Goal: Ask a question

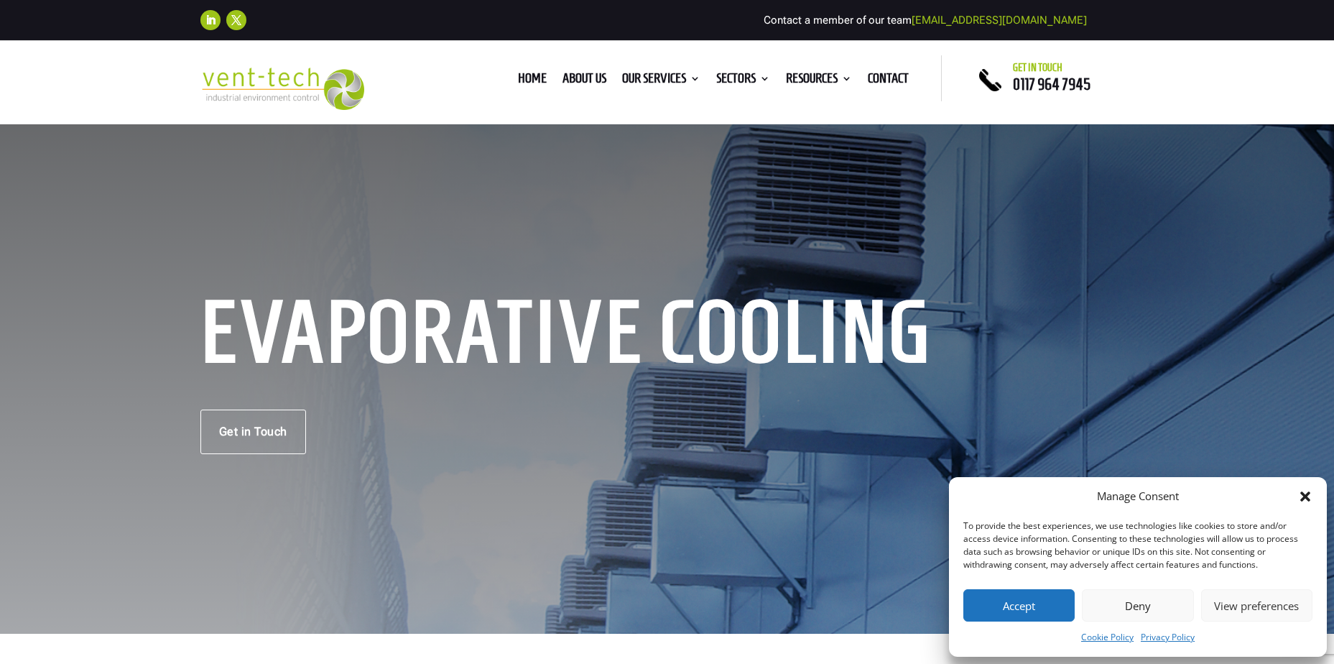
click at [1307, 498] on icon "Close dialog" at bounding box center [1305, 496] width 10 height 10
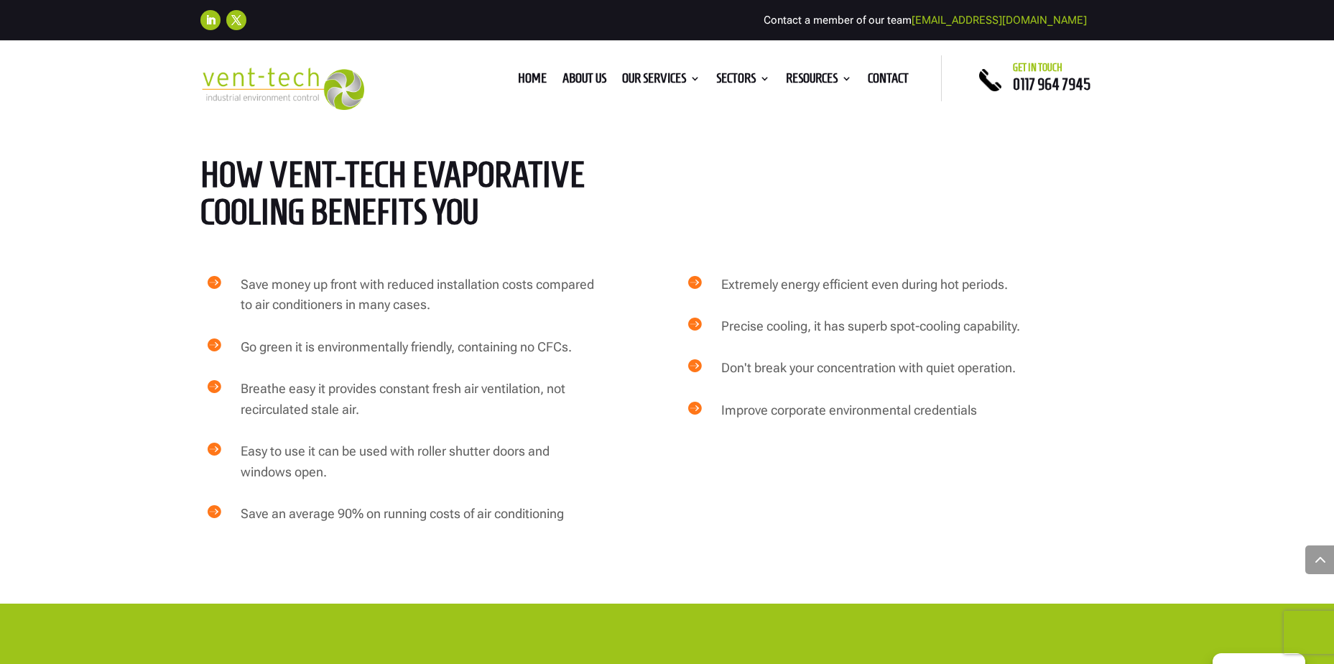
scroll to position [1939, 0]
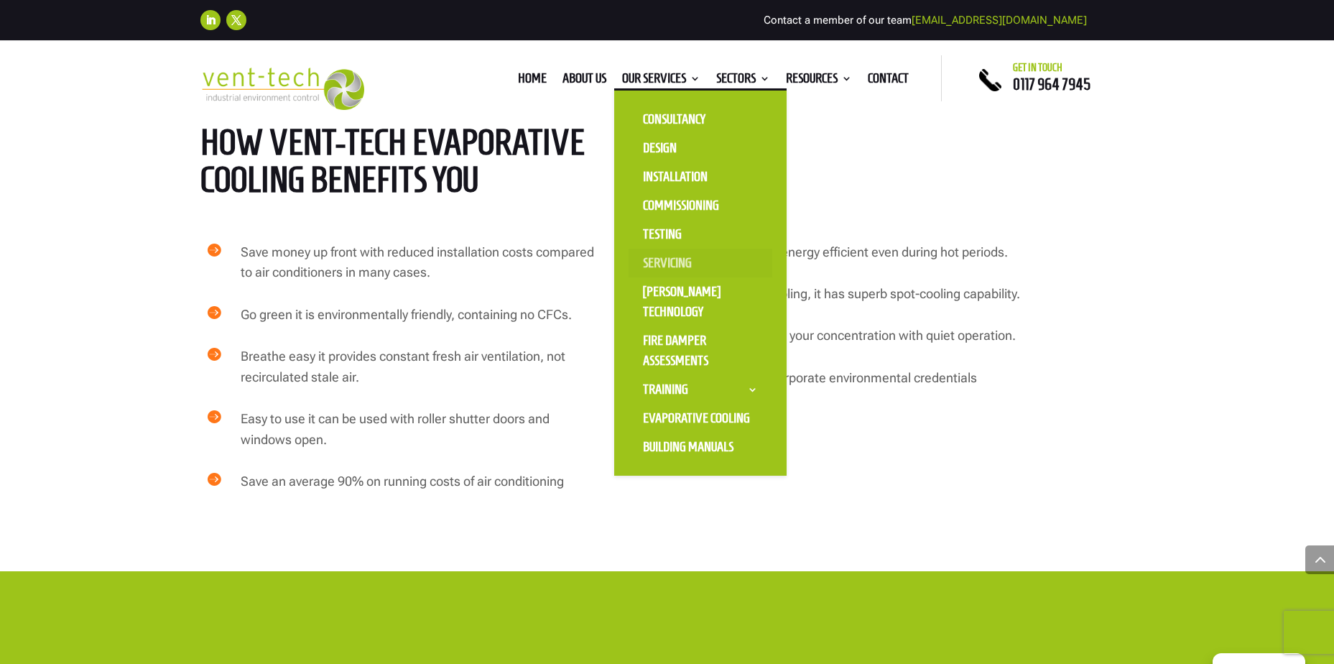
click at [658, 256] on link "Servicing" at bounding box center [700, 262] width 144 height 29
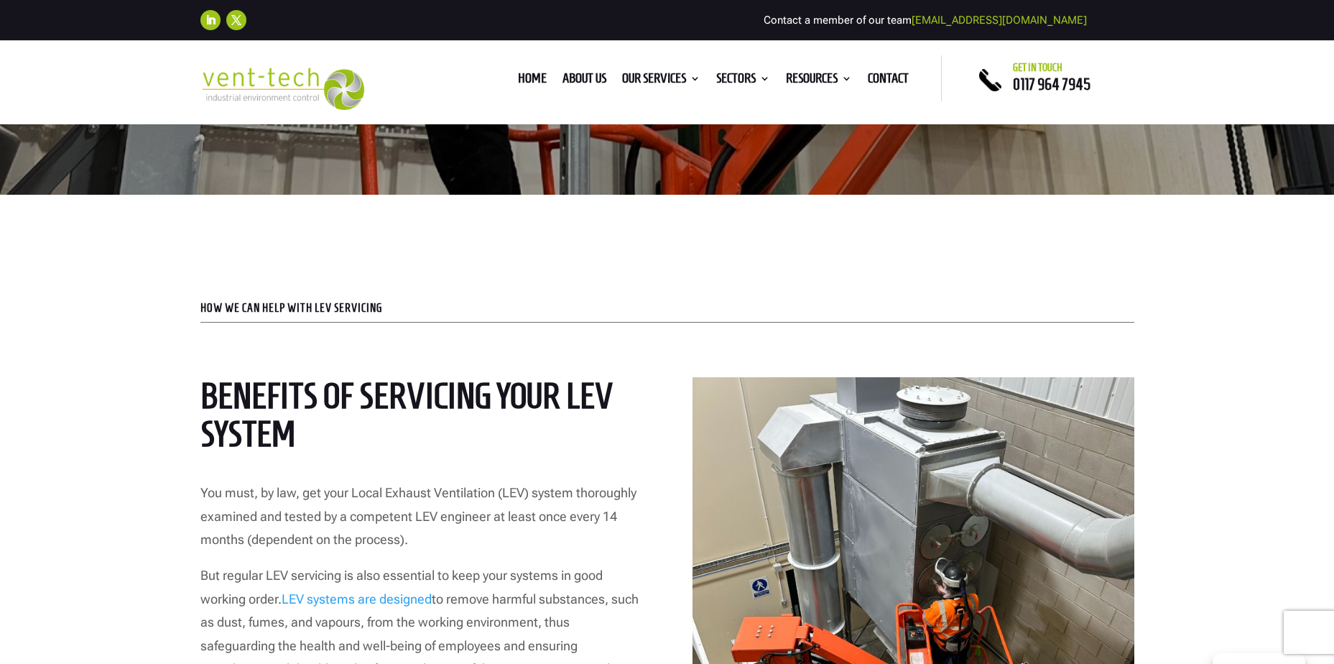
scroll to position [144, 0]
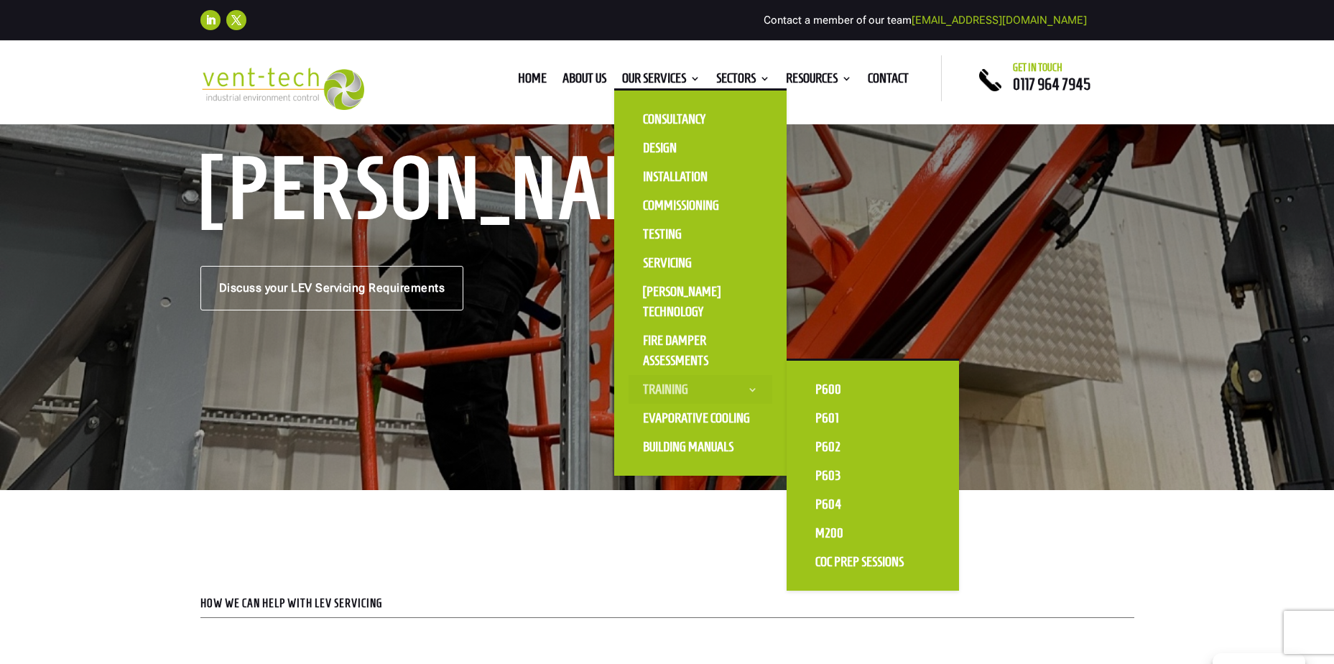
click at [750, 389] on link "Training" at bounding box center [700, 389] width 144 height 29
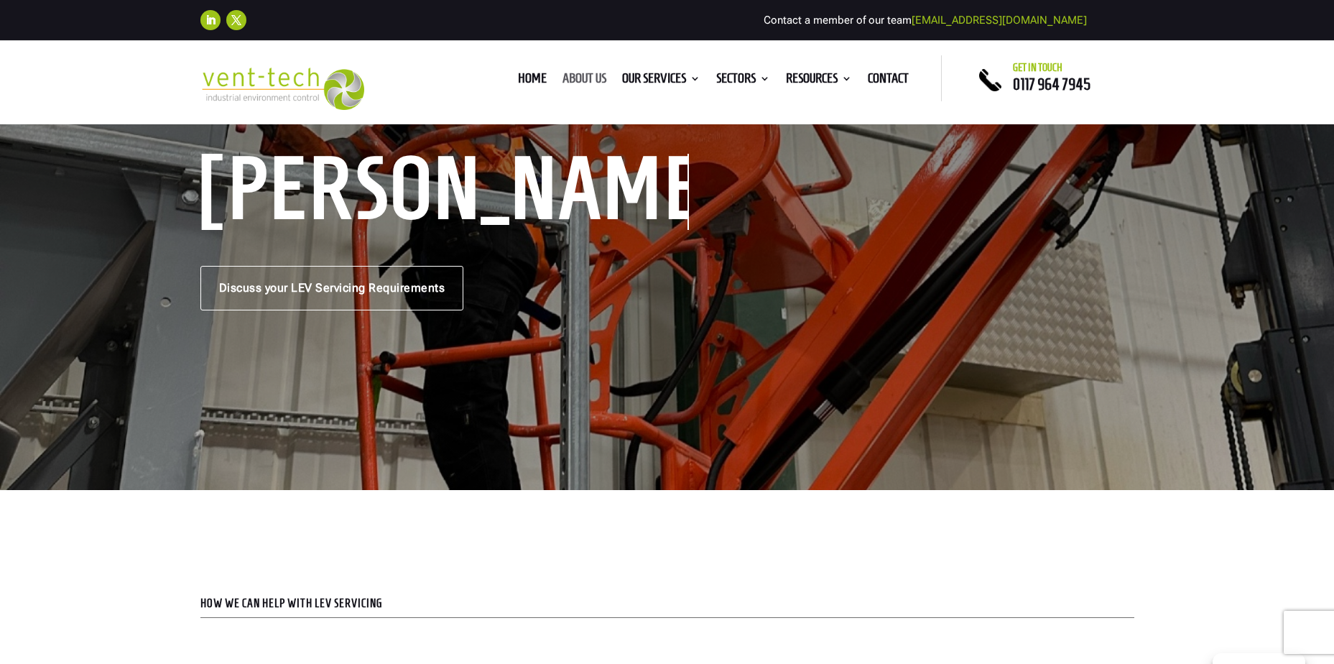
click at [577, 76] on link "About us" at bounding box center [584, 81] width 44 height 16
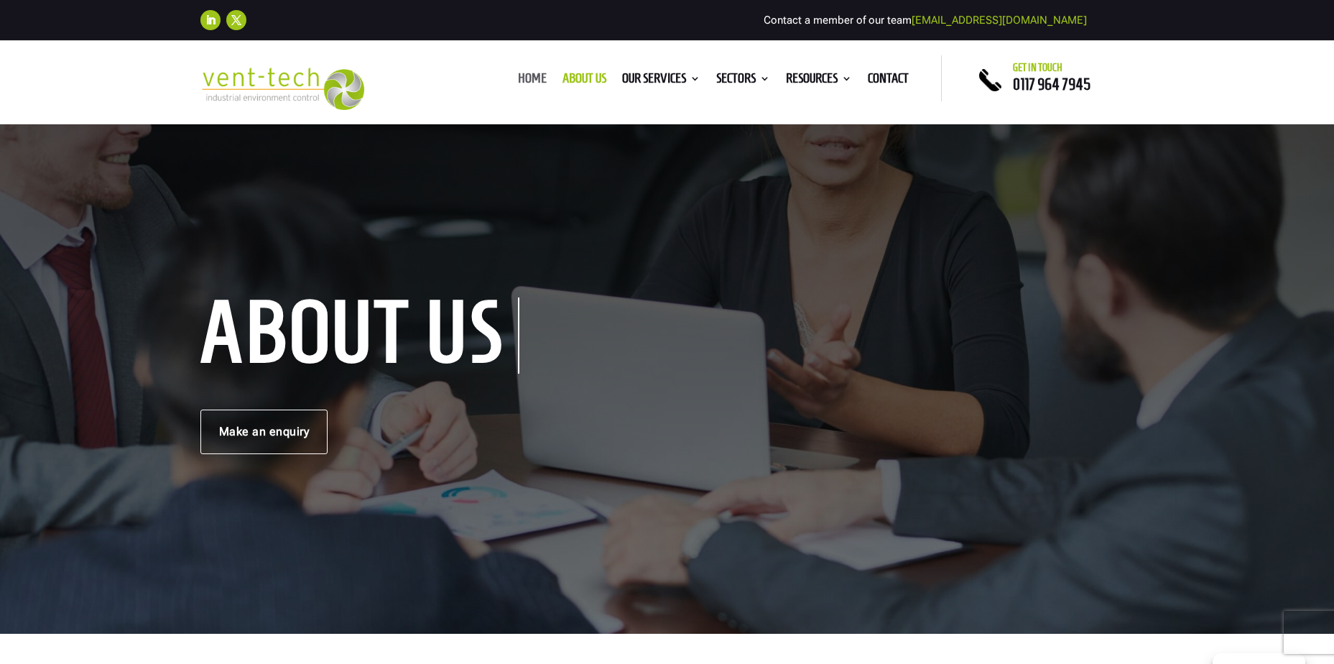
click at [524, 73] on link "Home" at bounding box center [532, 81] width 29 height 16
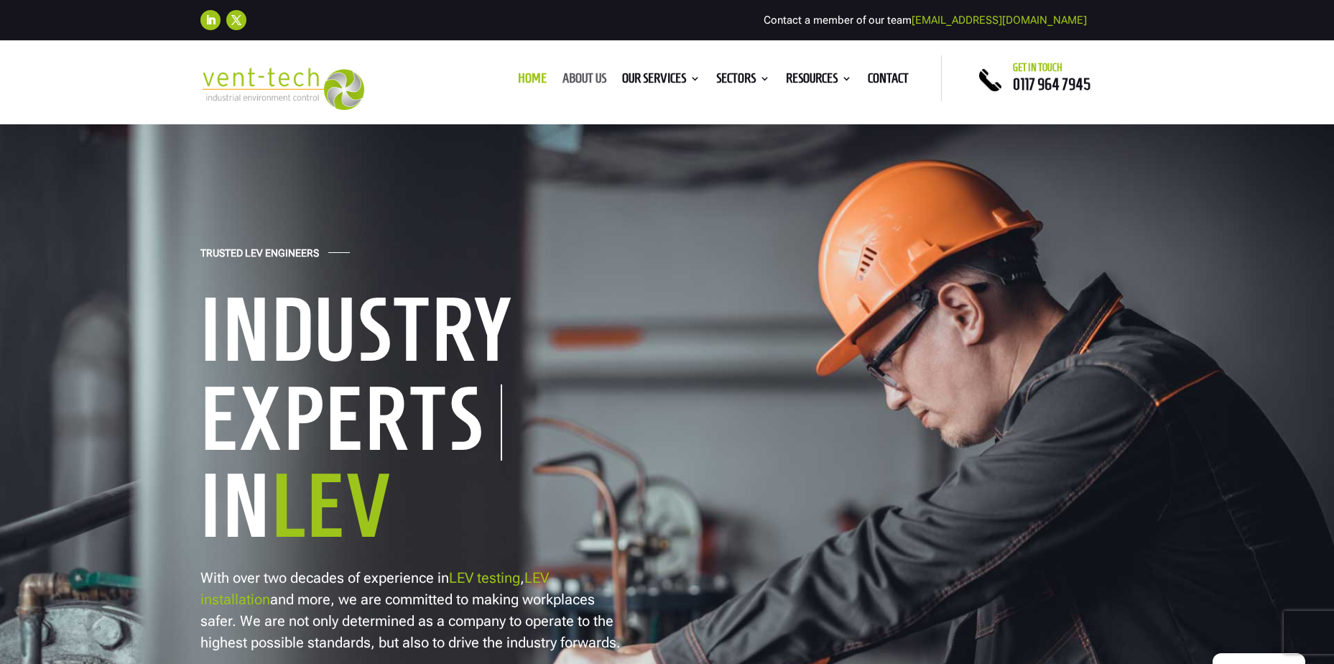
click at [579, 78] on link "About us" at bounding box center [584, 81] width 44 height 16
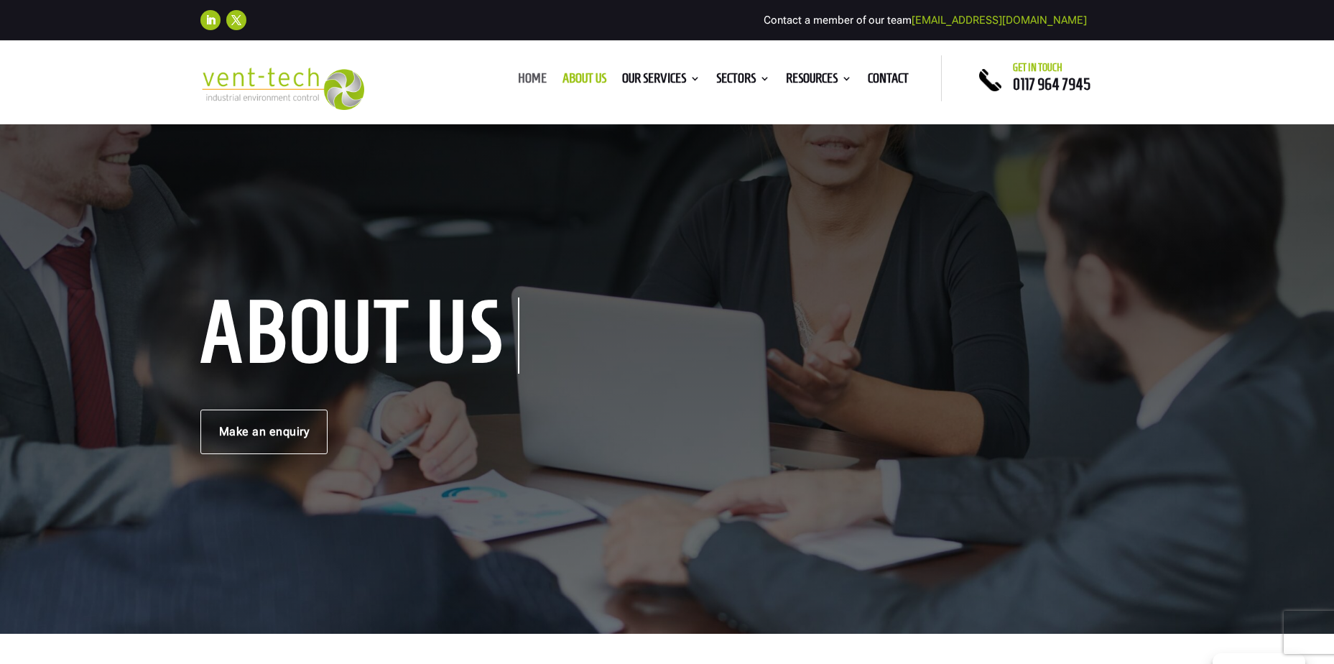
click at [529, 78] on link "Home" at bounding box center [532, 81] width 29 height 16
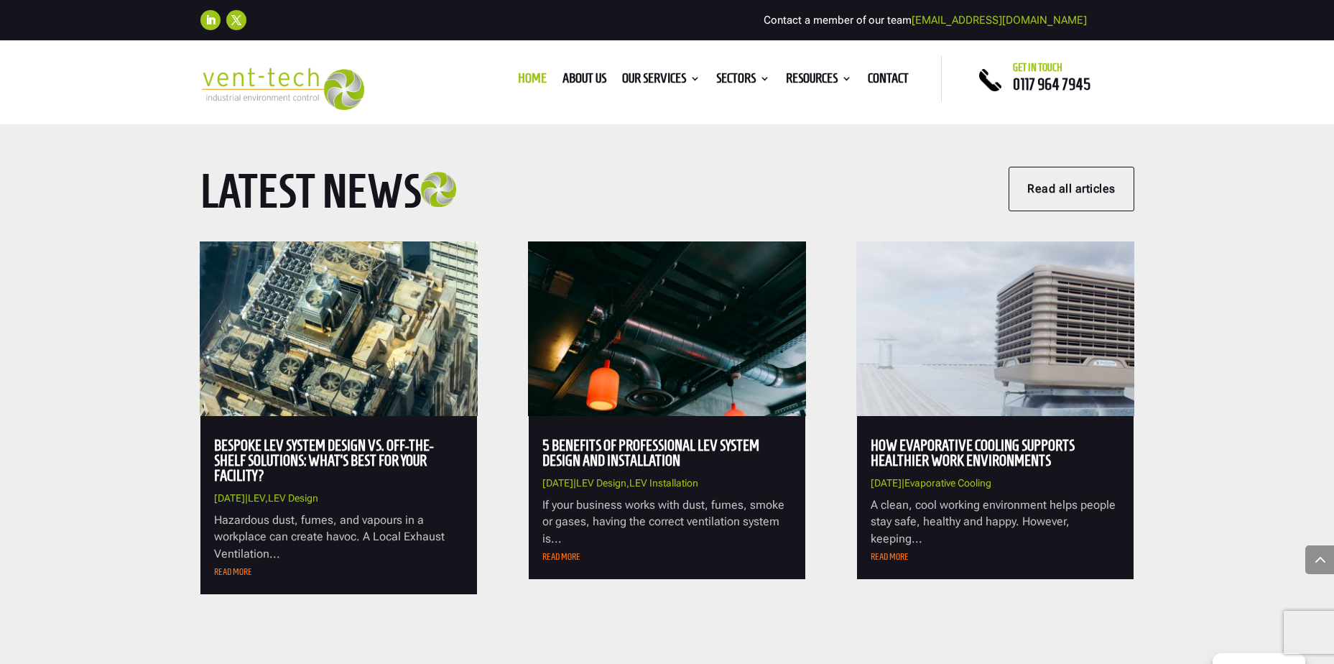
scroll to position [5027, 0]
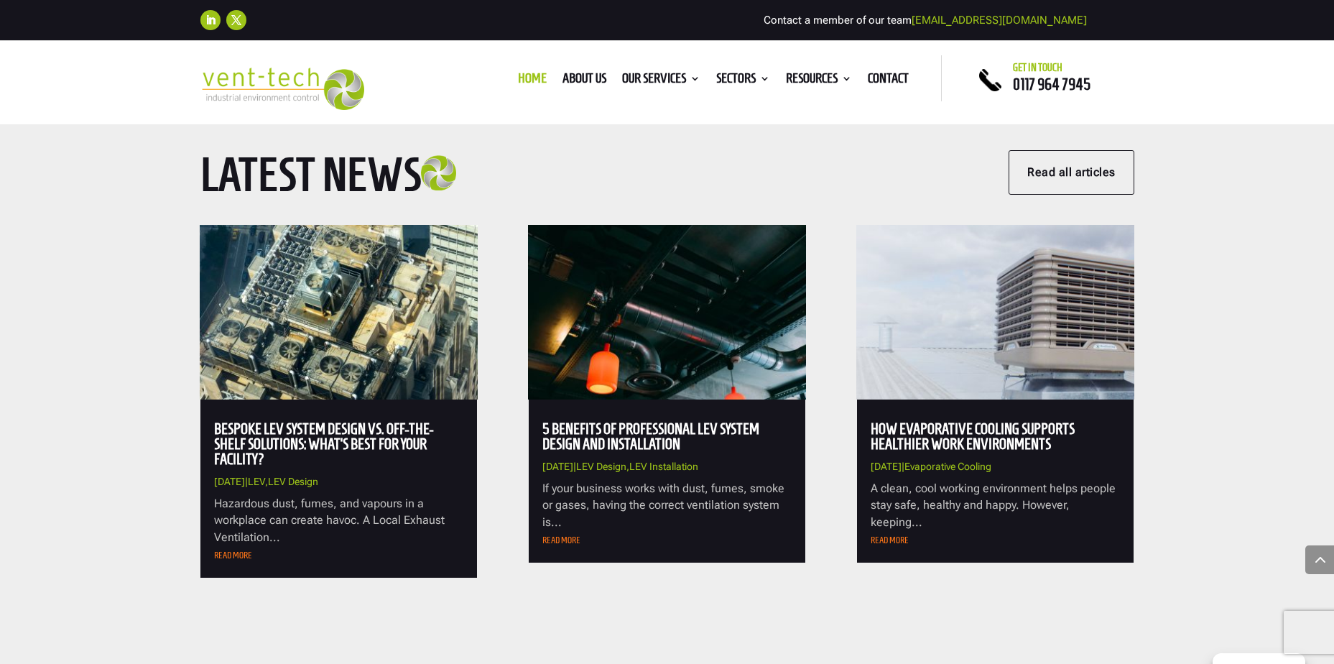
click at [978, 431] on link "How Evaporative Cooling Supports Healthier Work Environments" at bounding box center [972, 436] width 204 height 32
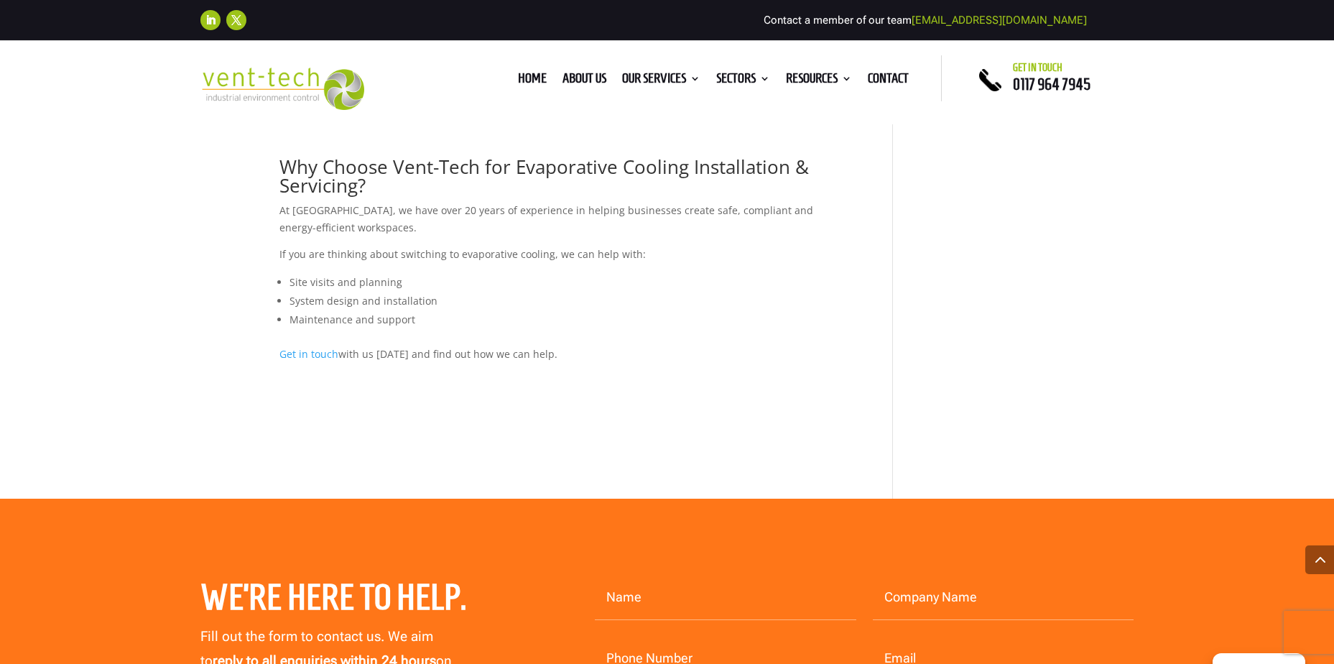
scroll to position [2083, 0]
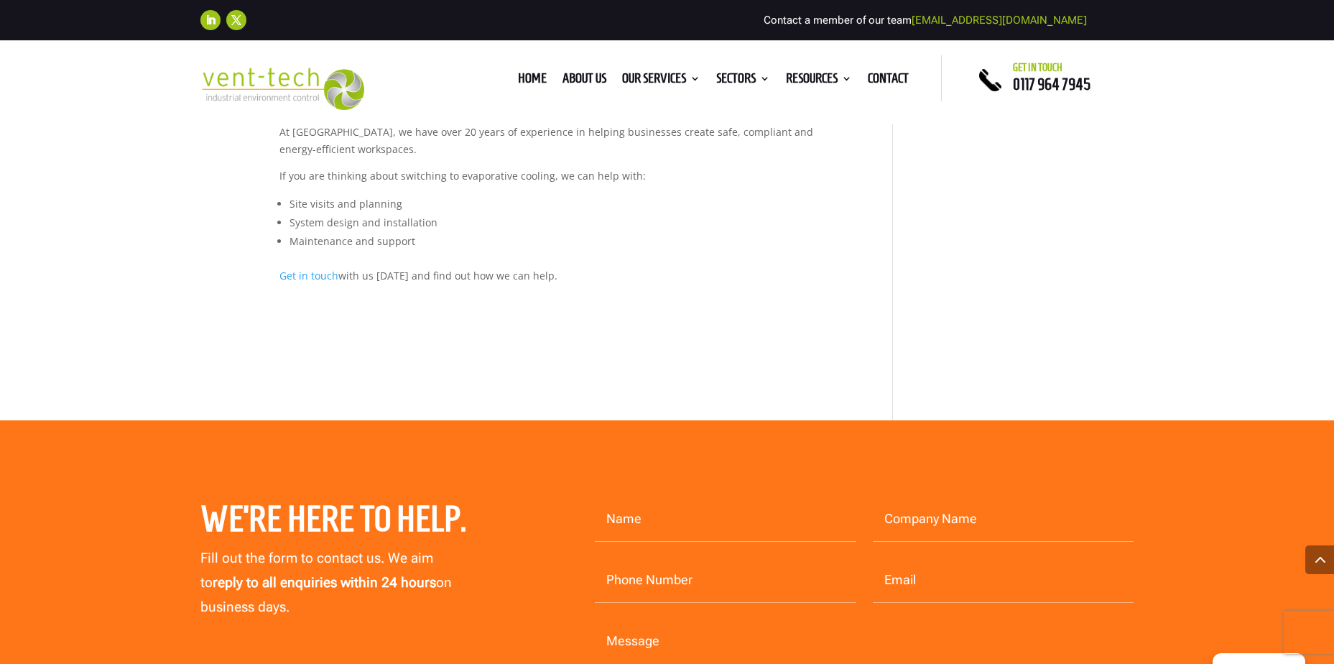
click at [306, 269] on span "Get in touch" at bounding box center [308, 276] width 59 height 14
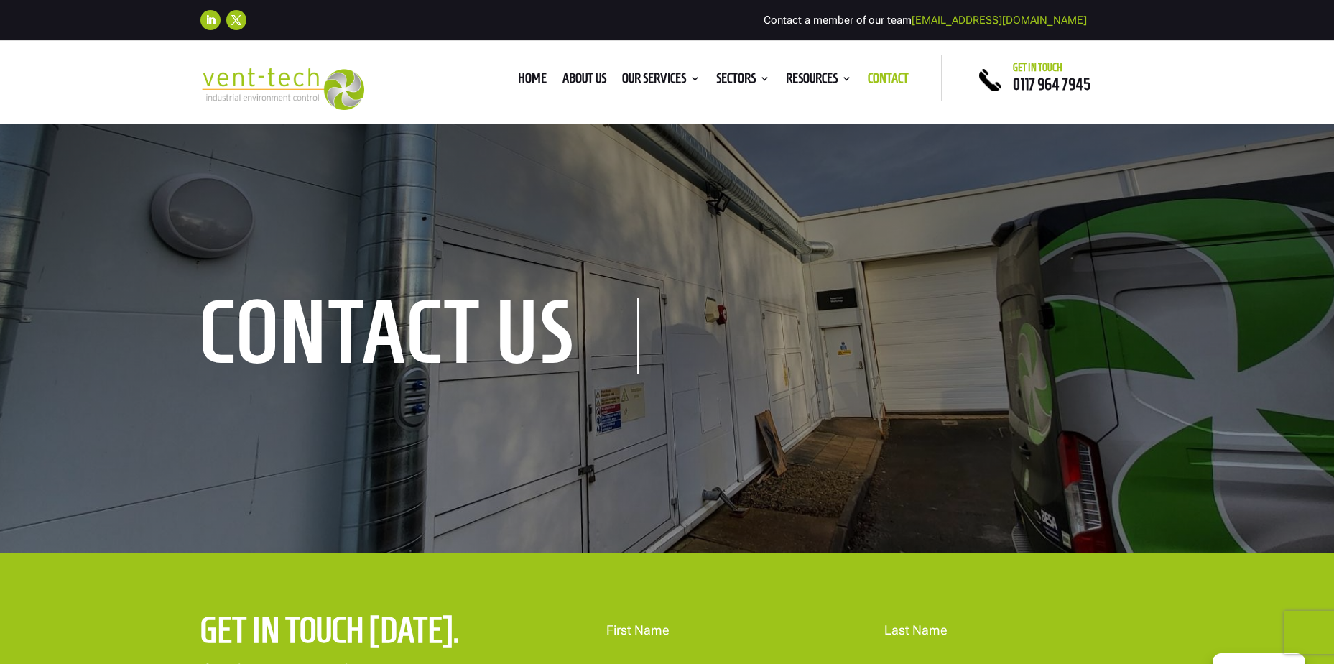
click at [649, 332] on div "contact us" at bounding box center [667, 338] width 934 height 72
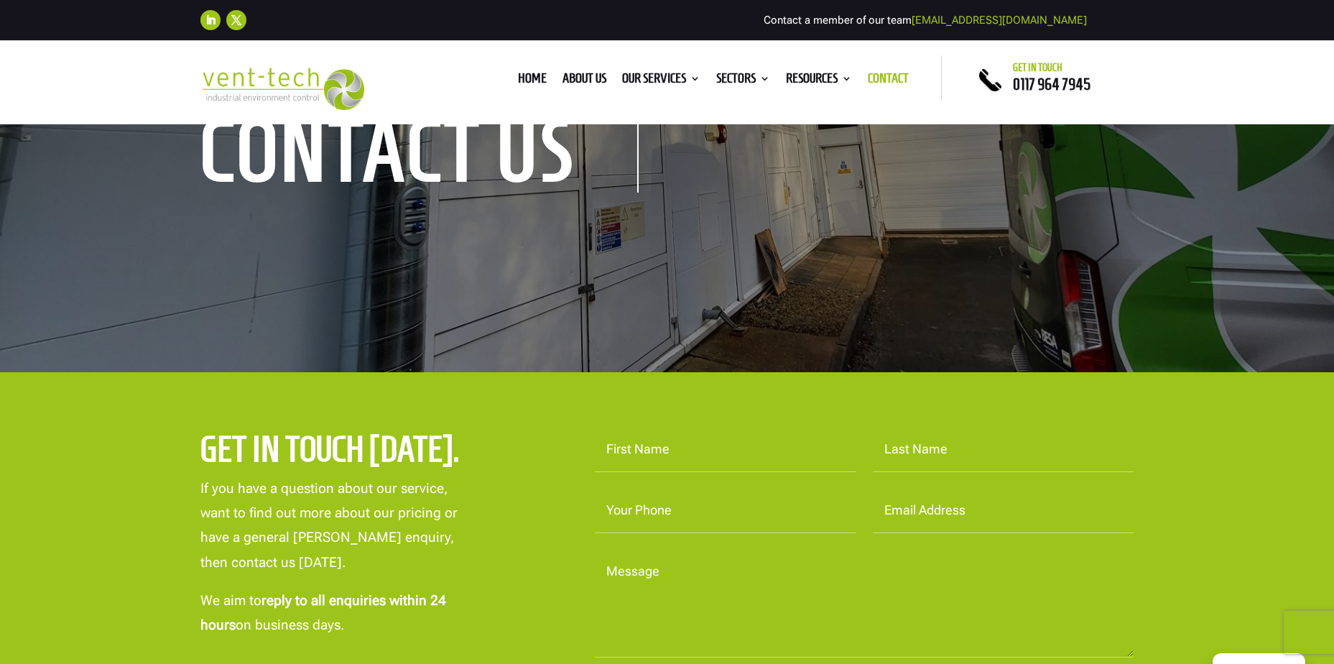
scroll to position [359, 0]
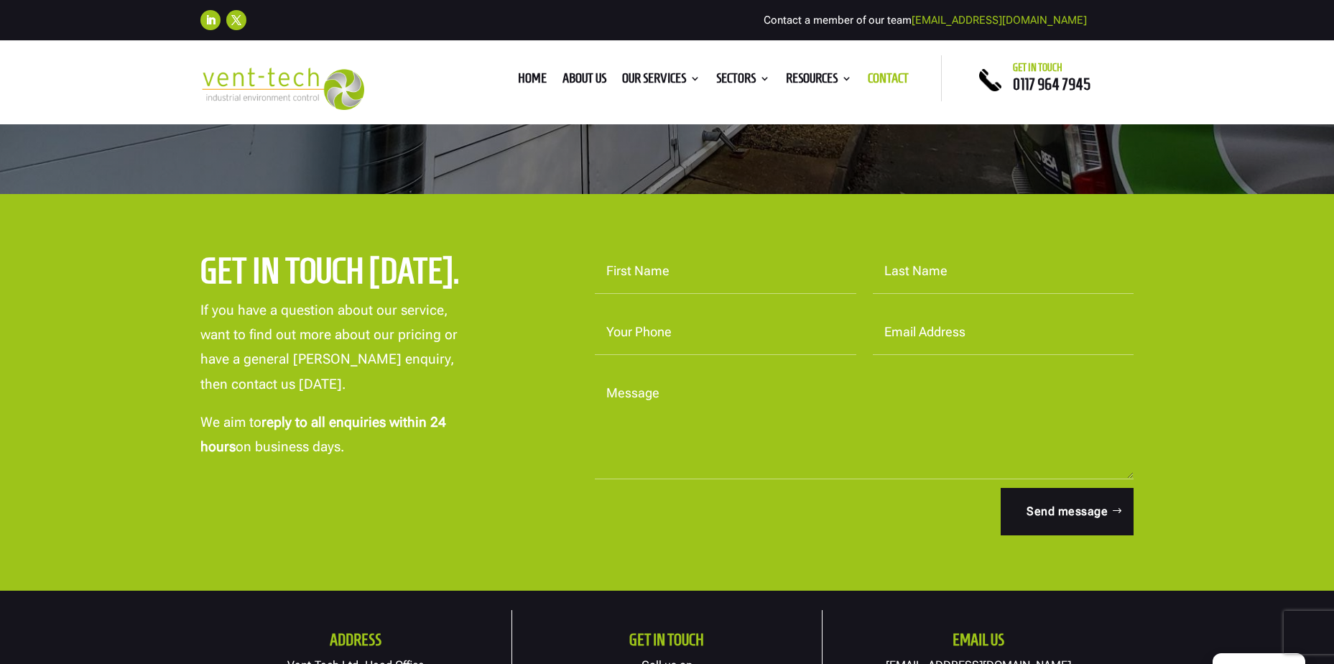
click at [667, 272] on input "First Name" at bounding box center [725, 271] width 261 height 45
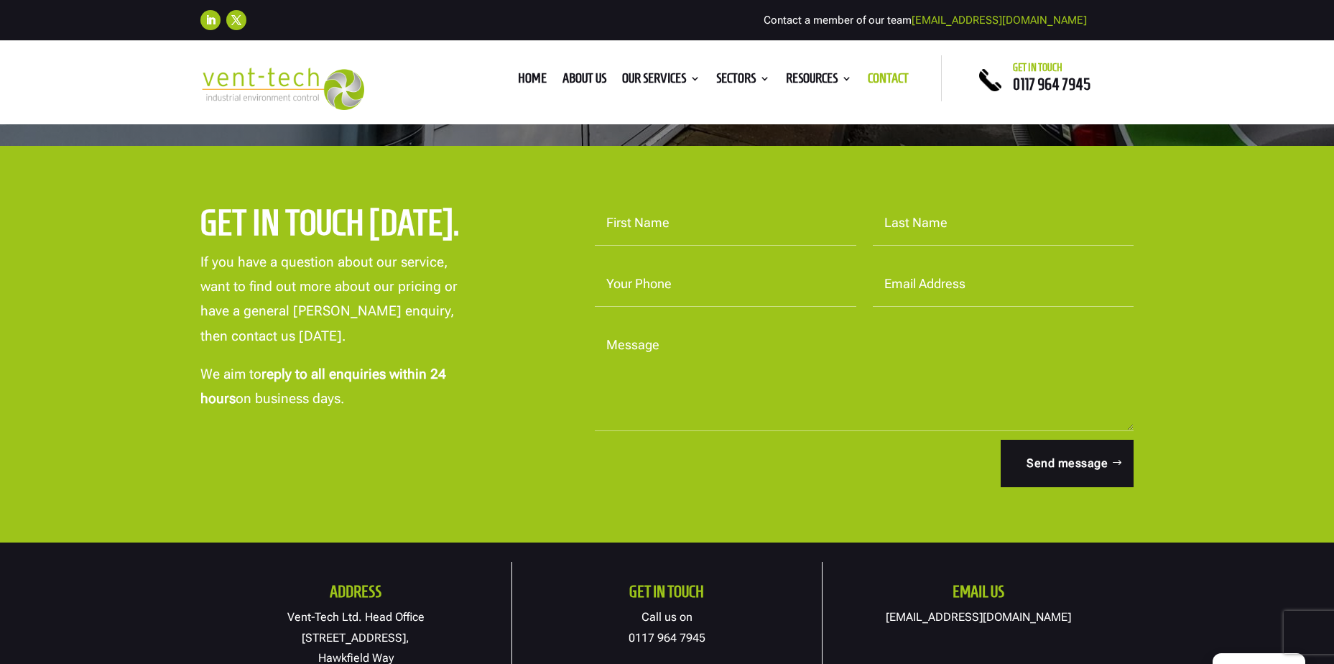
scroll to position [431, 0]
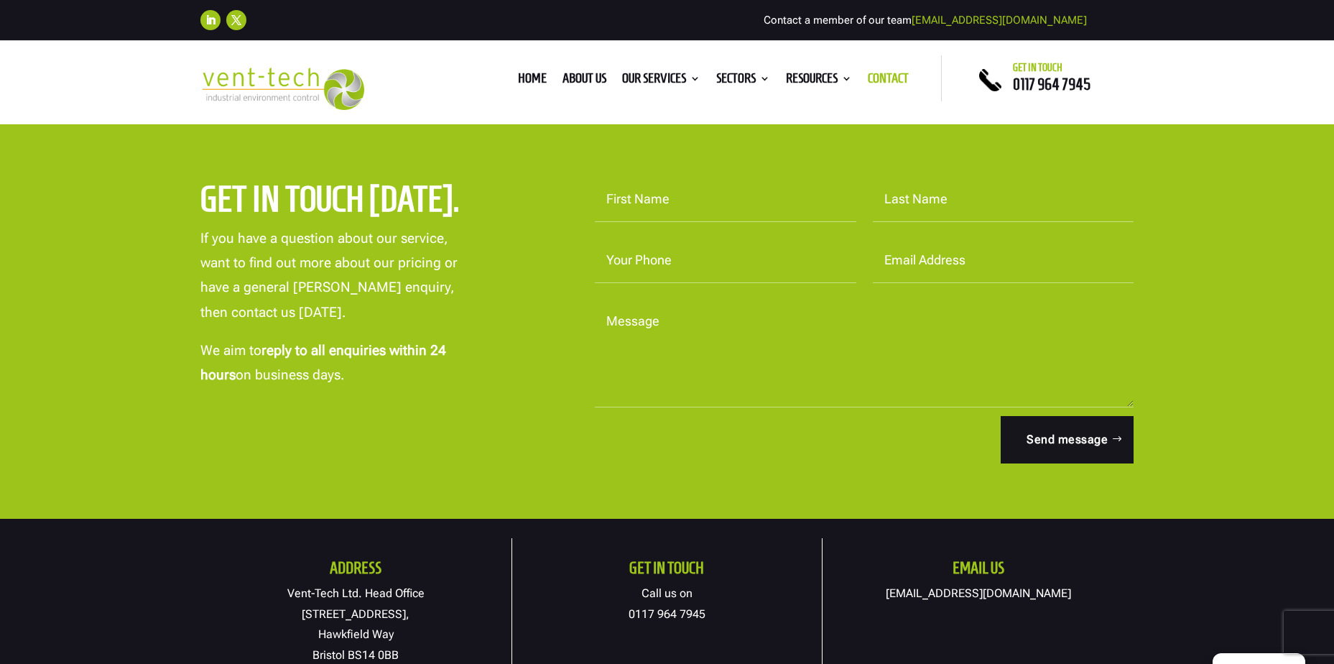
click at [620, 198] on input "First Name" at bounding box center [725, 199] width 261 height 45
type input "[PERSON_NAME]"
type input "Hills"
type input "07411162736"
type input "DARREN.HILLS@ARTICBUILDINGSERVICES.COM"
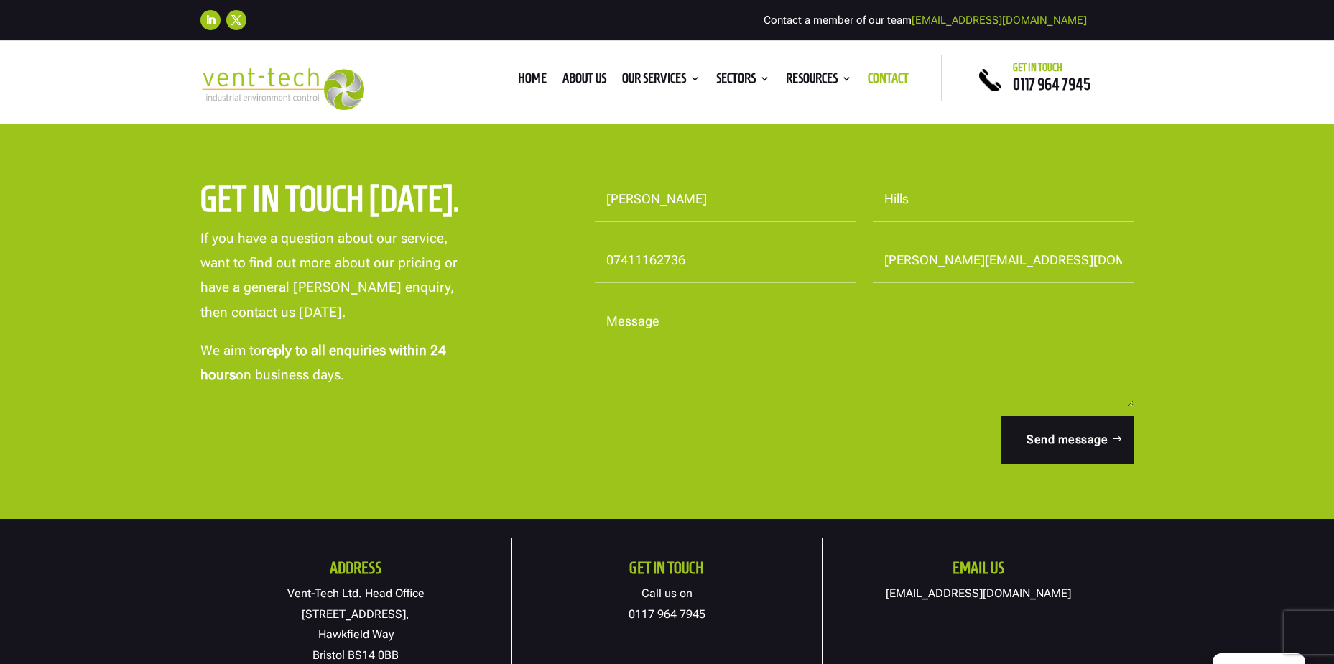
click at [610, 389] on textarea "Message" at bounding box center [864, 353] width 539 height 108
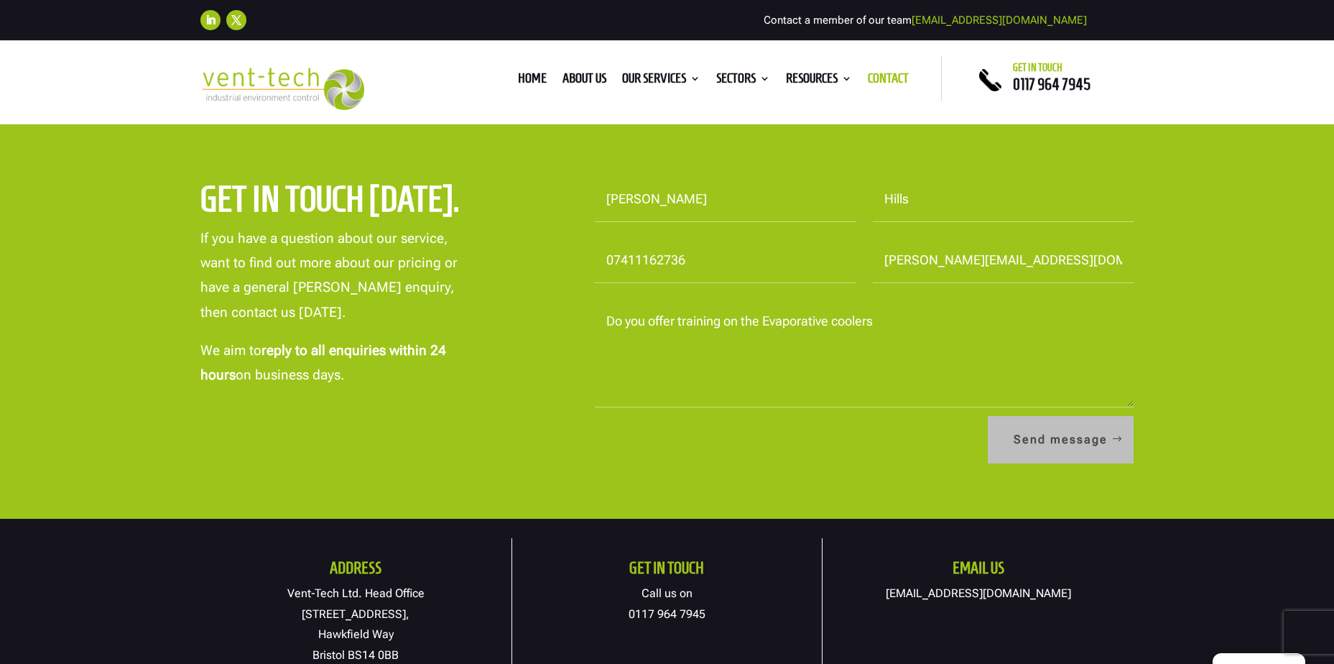
type textarea "Do you offer training on the Evaporative coolers"
click at [1069, 440] on button "Send message" at bounding box center [1061, 439] width 146 height 47
